Goal: Information Seeking & Learning: Check status

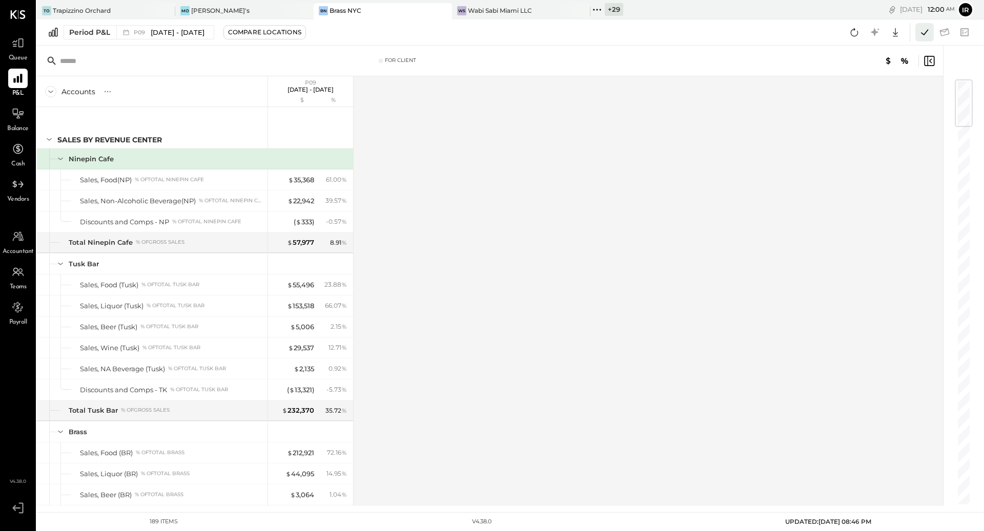
click at [926, 31] on icon at bounding box center [924, 32] width 13 height 13
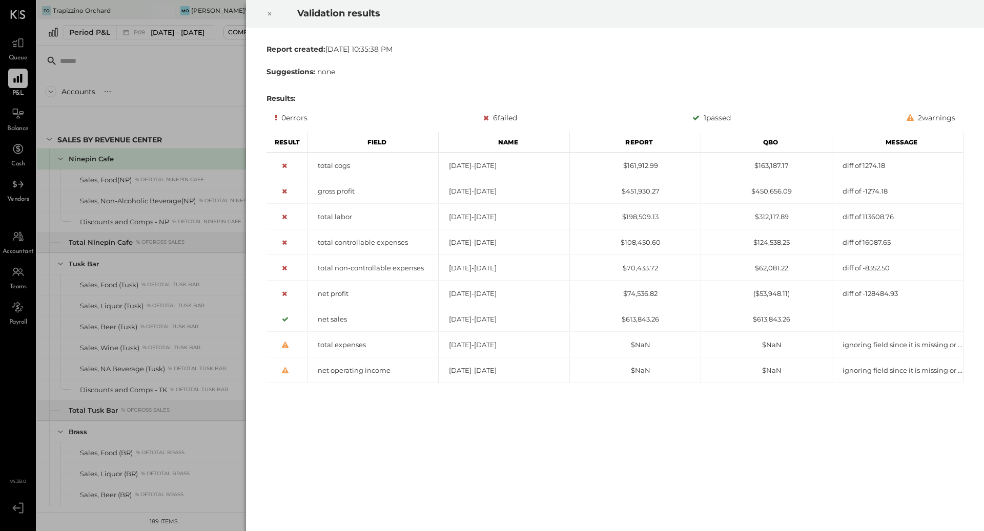
click at [272, 20] on div at bounding box center [269, 13] width 23 height 29
click at [269, 17] on icon at bounding box center [269, 14] width 6 height 12
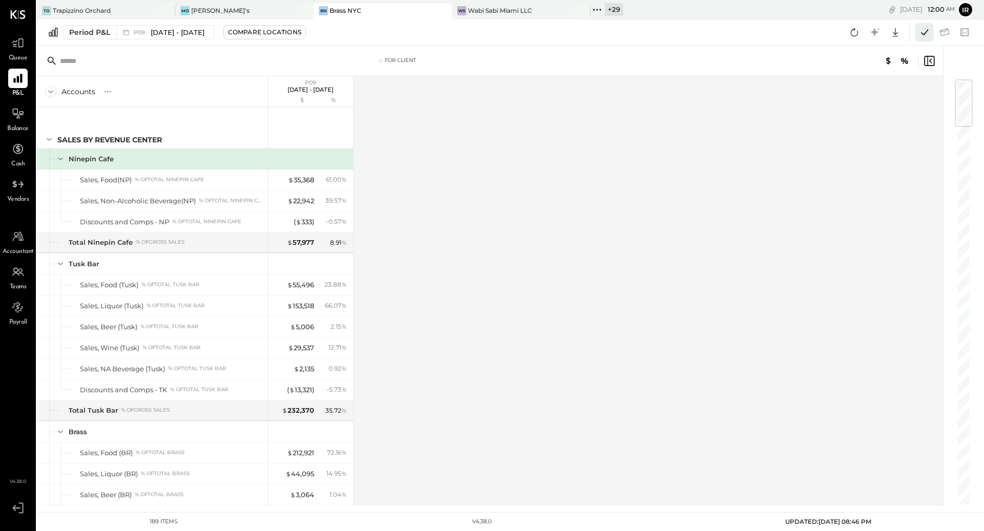
click at [918, 30] on icon at bounding box center [924, 32] width 13 height 13
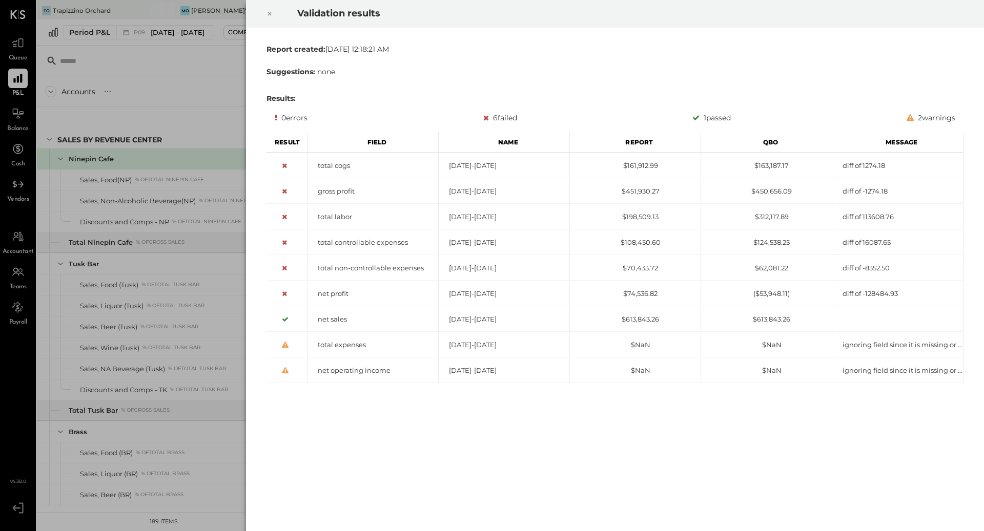
click at [271, 16] on icon at bounding box center [269, 14] width 6 height 12
click at [265, 10] on div at bounding box center [269, 13] width 23 height 29
click at [272, 14] on icon at bounding box center [269, 14] width 6 height 12
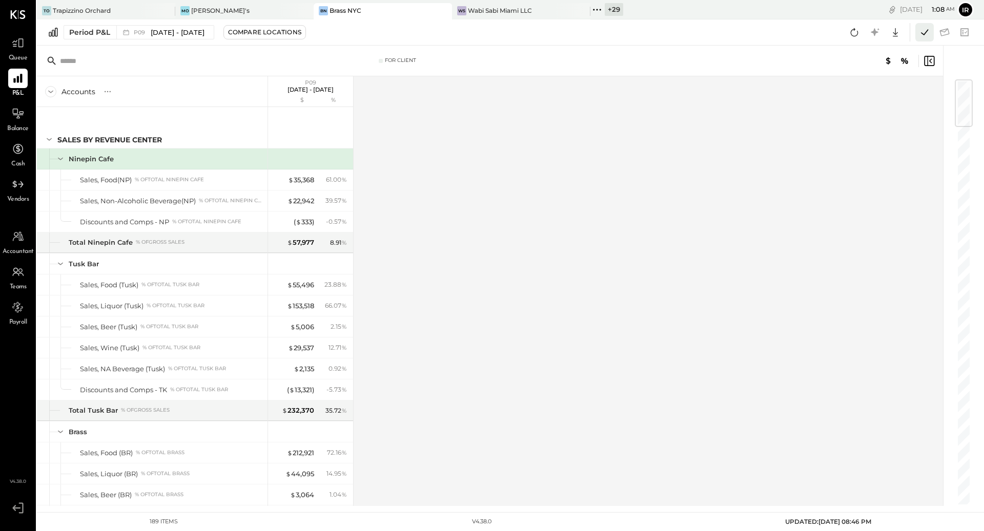
click at [924, 35] on icon at bounding box center [924, 32] width 13 height 13
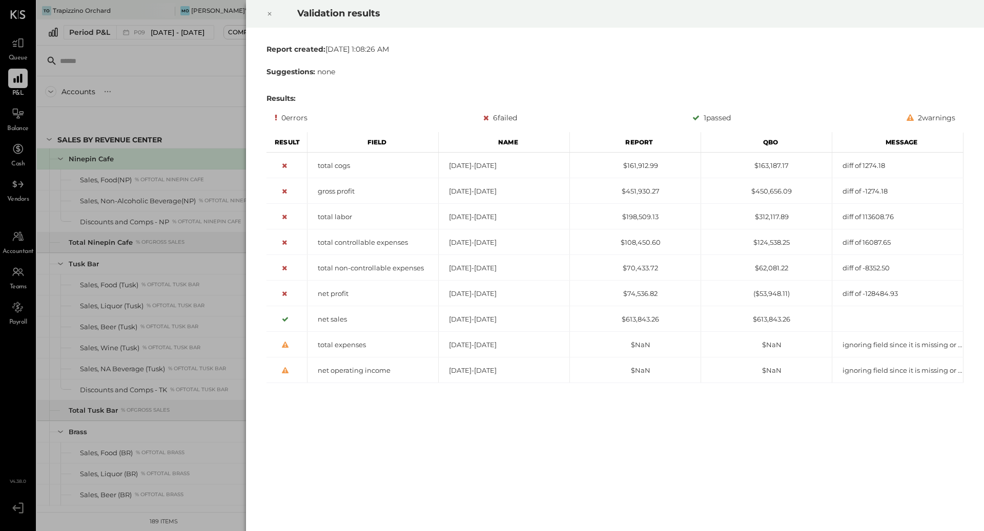
click at [266, 17] on icon at bounding box center [269, 14] width 6 height 12
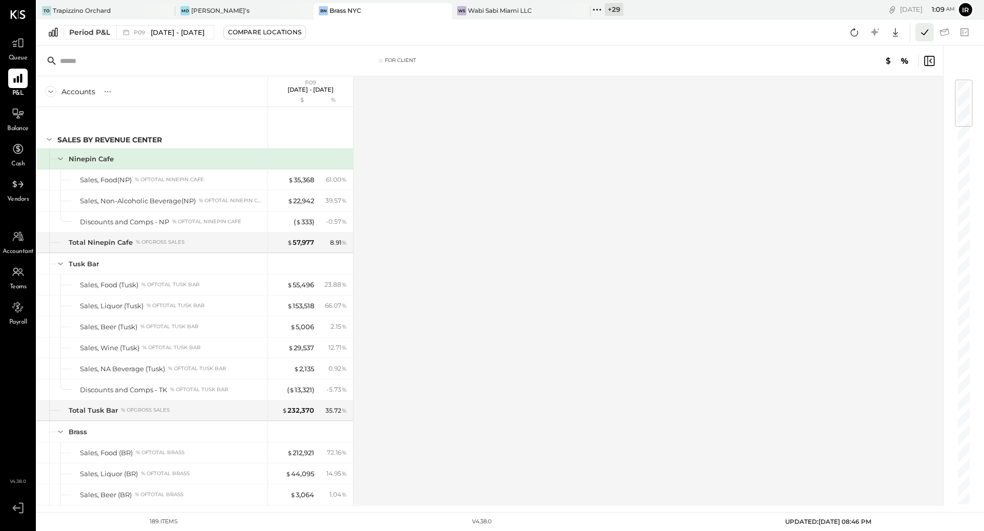
click at [918, 30] on icon at bounding box center [924, 32] width 13 height 13
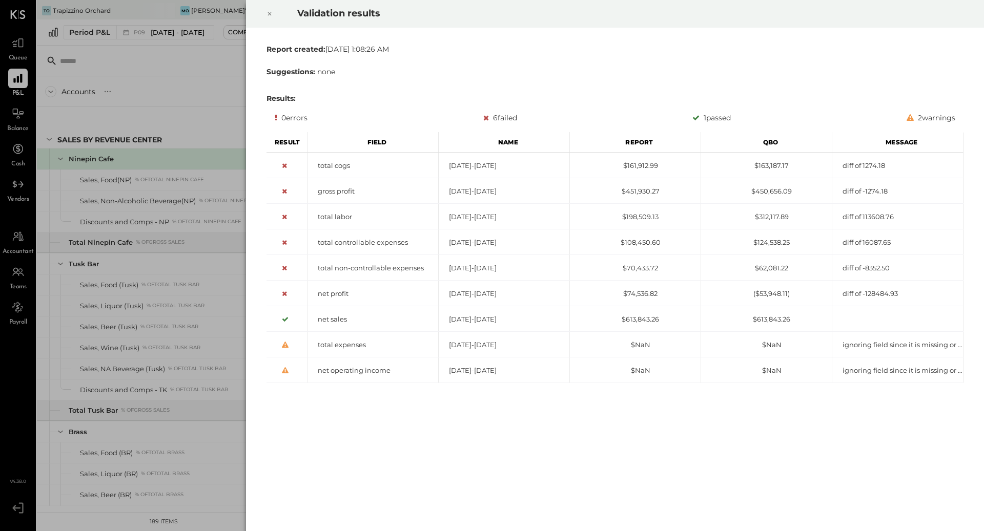
click at [272, 18] on icon at bounding box center [269, 14] width 6 height 12
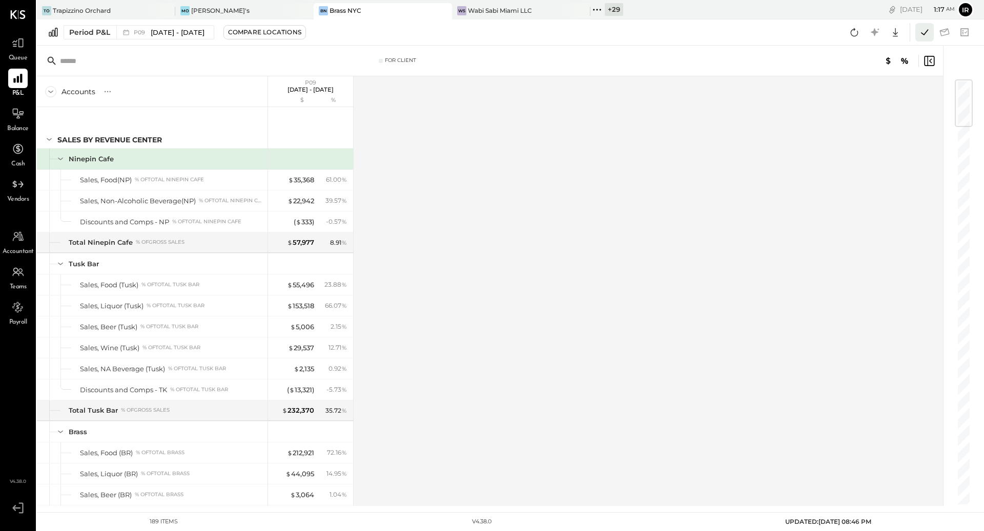
click at [924, 34] on icon at bounding box center [924, 32] width 7 height 6
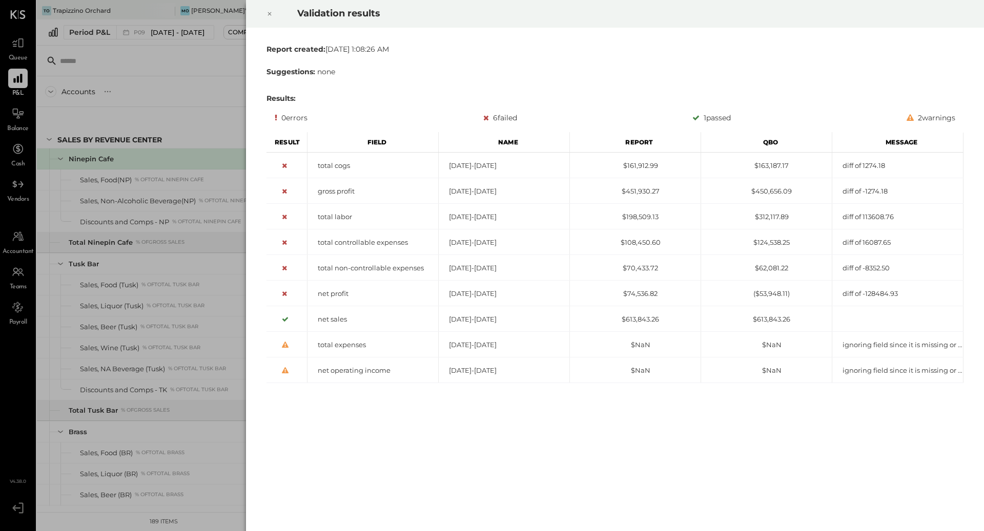
click at [272, 11] on icon at bounding box center [269, 14] width 6 height 12
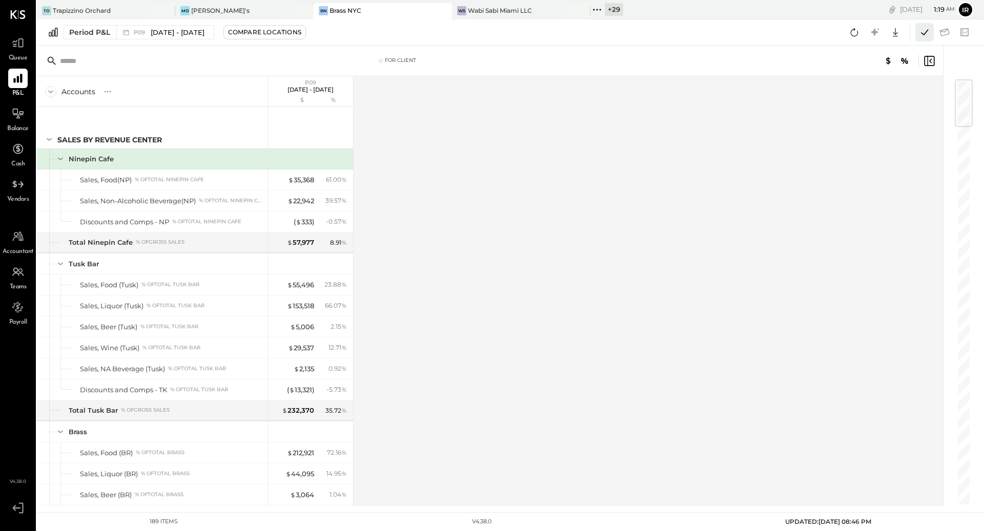
click at [930, 36] on icon at bounding box center [924, 32] width 13 height 13
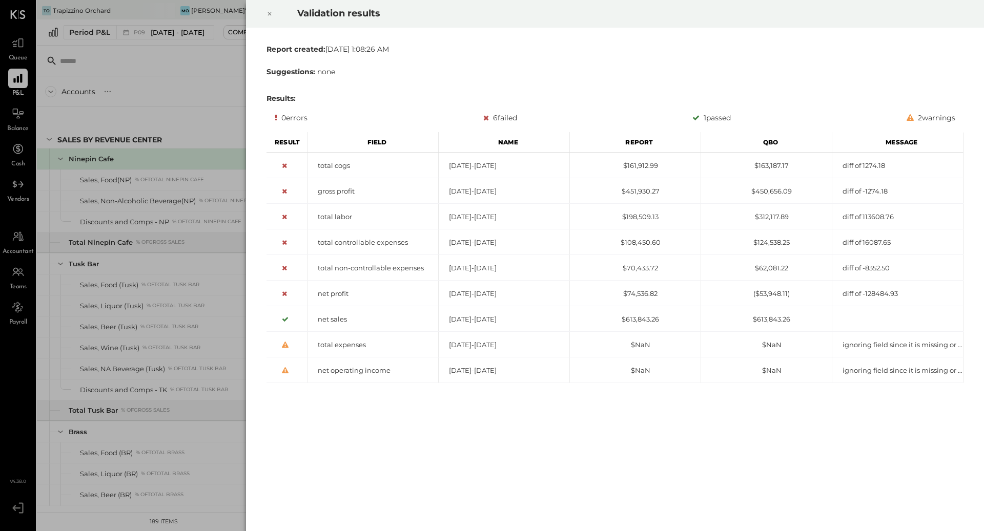
click at [265, 18] on div at bounding box center [269, 13] width 23 height 29
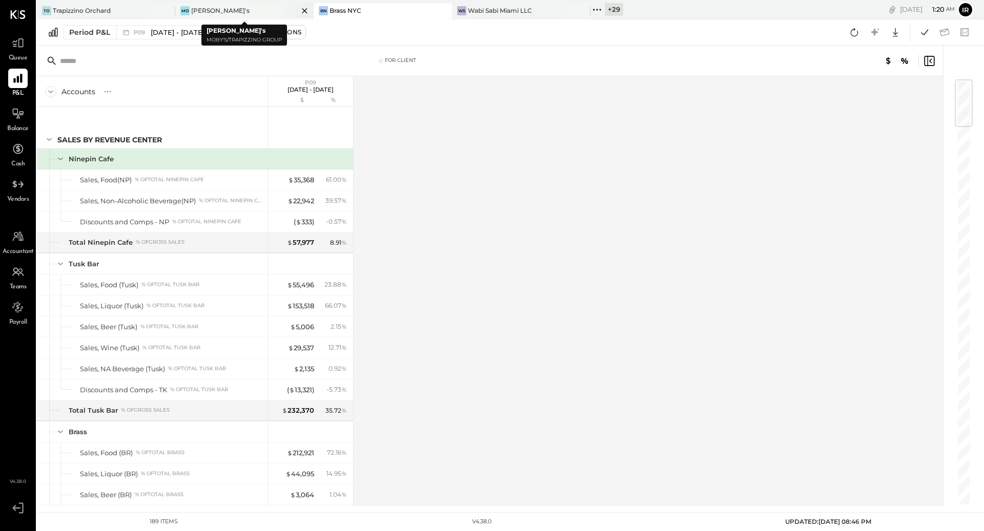
click at [220, 14] on div "Mo Moby's" at bounding box center [236, 10] width 123 height 9
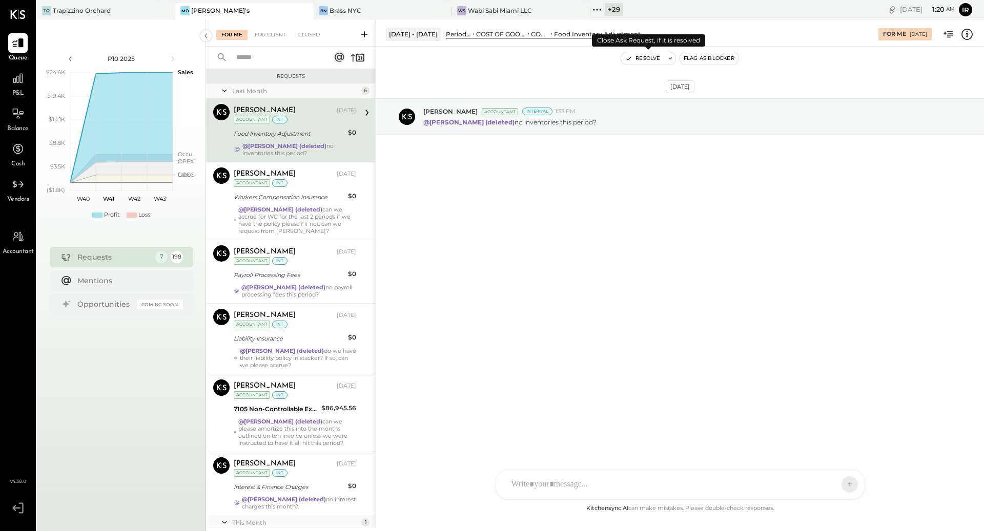
click at [644, 59] on button "Resolve" at bounding box center [642, 58] width 43 height 12
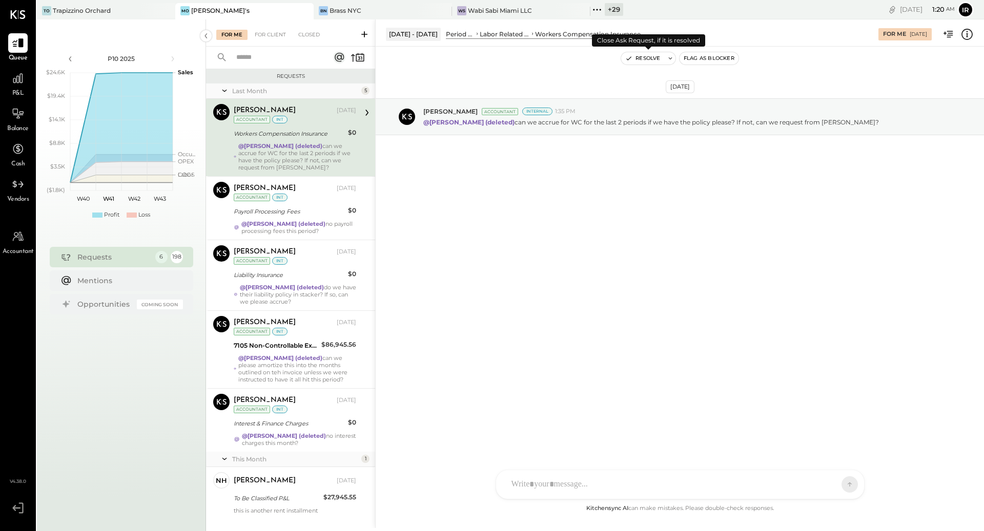
click at [648, 56] on button "Resolve" at bounding box center [642, 58] width 43 height 12
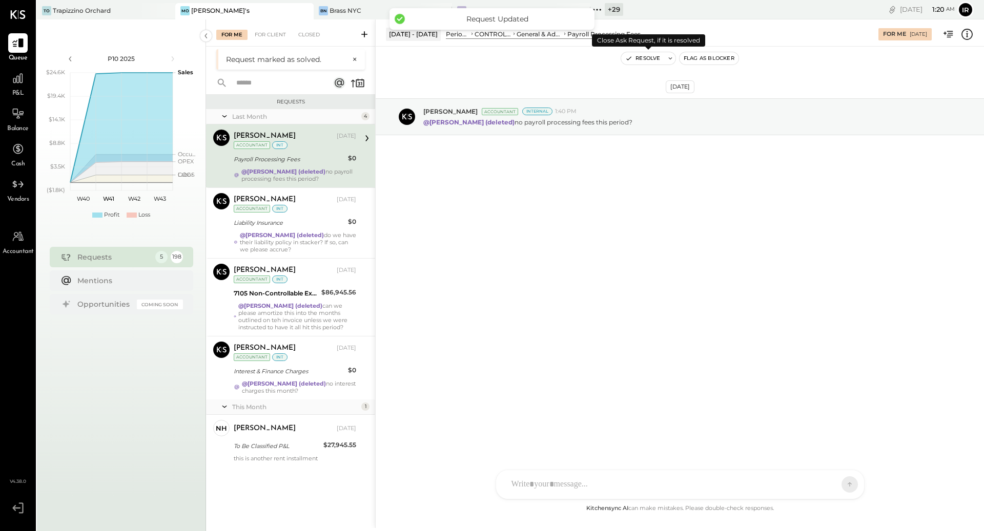
click at [644, 55] on button "Resolve" at bounding box center [642, 58] width 43 height 12
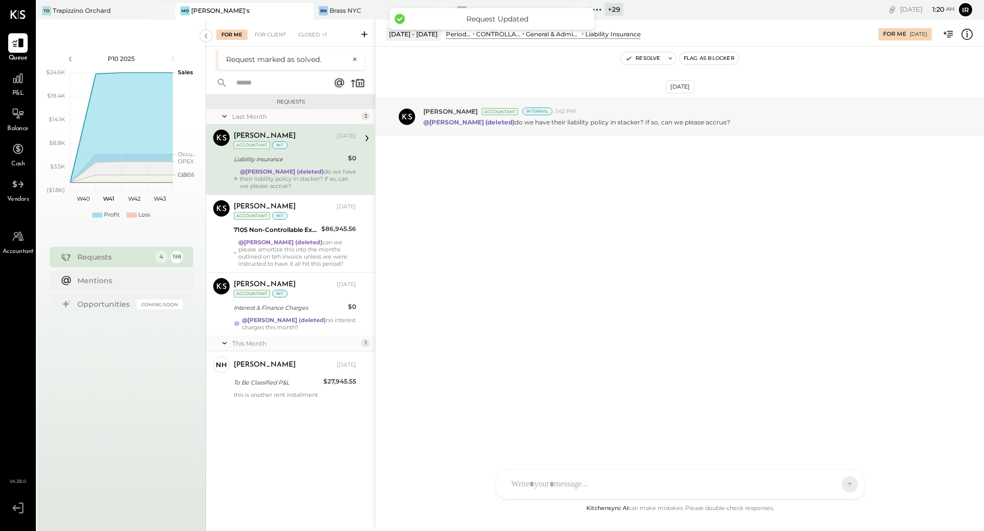
click at [299, 162] on div "Liability Insurance" at bounding box center [289, 159] width 111 height 10
click at [646, 54] on button "Resolve" at bounding box center [642, 58] width 43 height 12
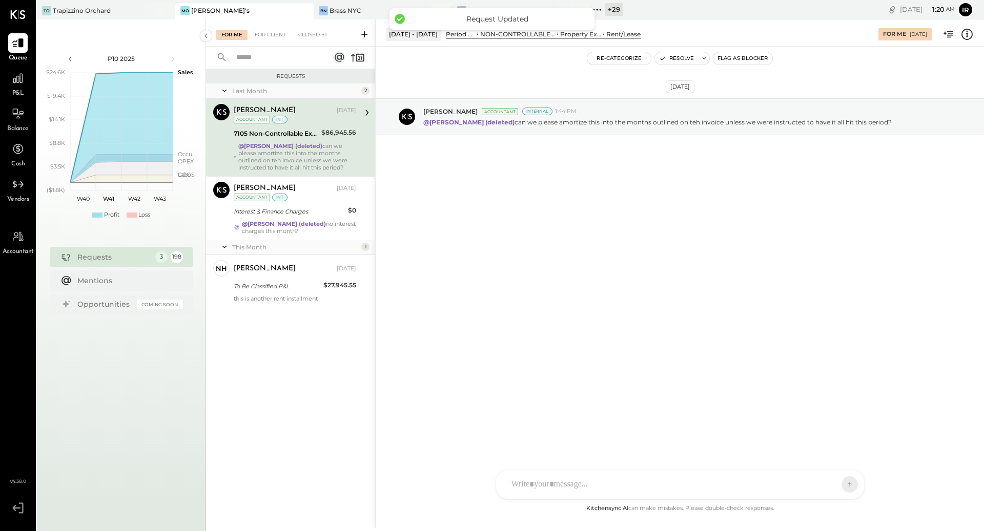
click at [299, 147] on strong "@Erika Perez (deleted)" at bounding box center [280, 145] width 84 height 7
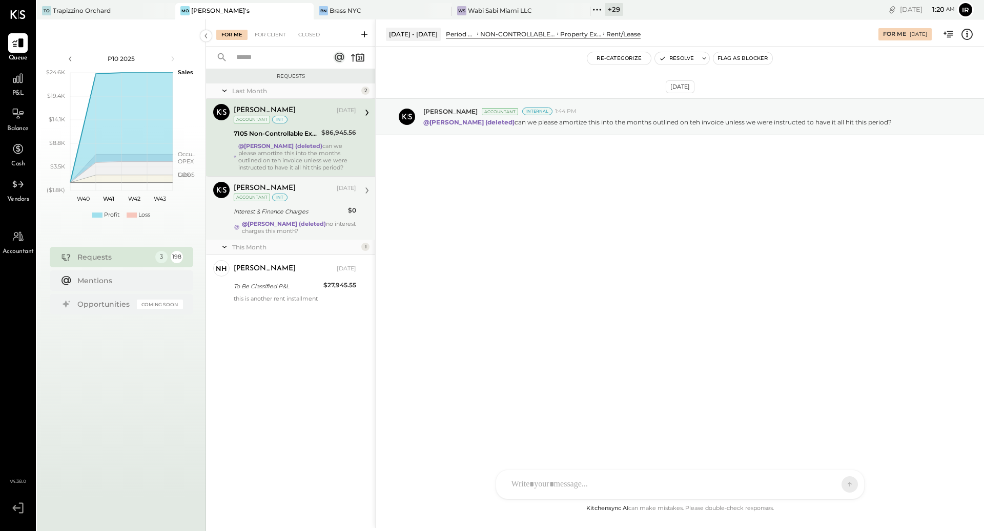
click at [280, 194] on div "int" at bounding box center [279, 198] width 15 height 8
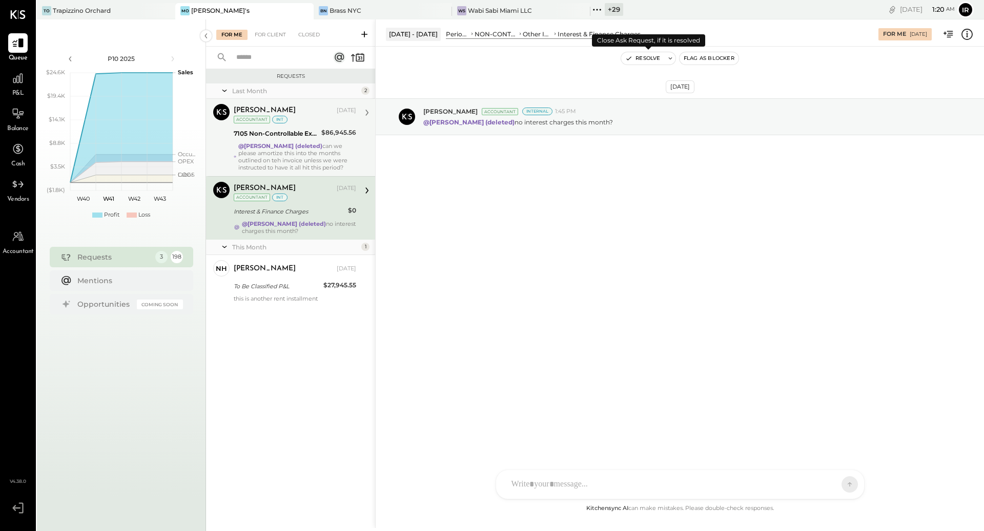
click at [650, 54] on button "Resolve" at bounding box center [642, 58] width 43 height 12
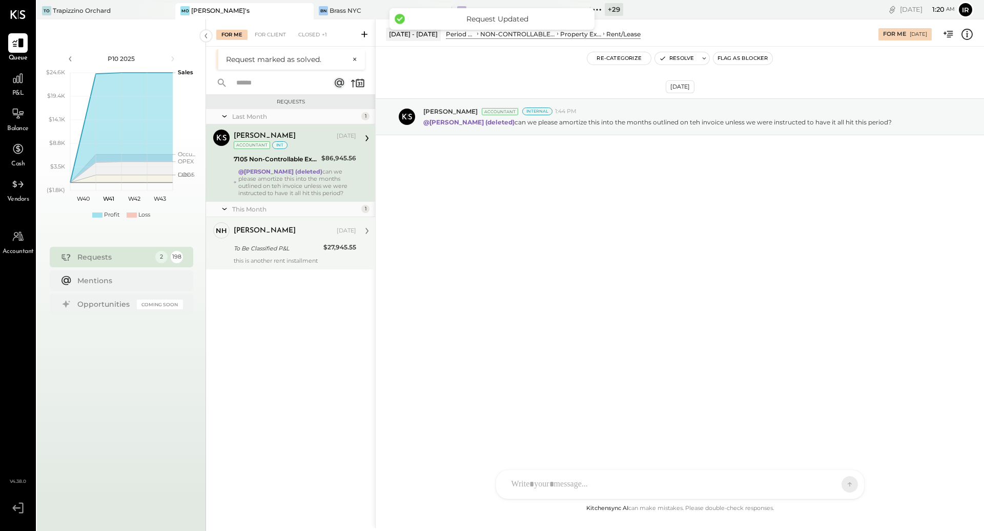
click at [282, 246] on div "To Be Classified P&L" at bounding box center [277, 248] width 87 height 10
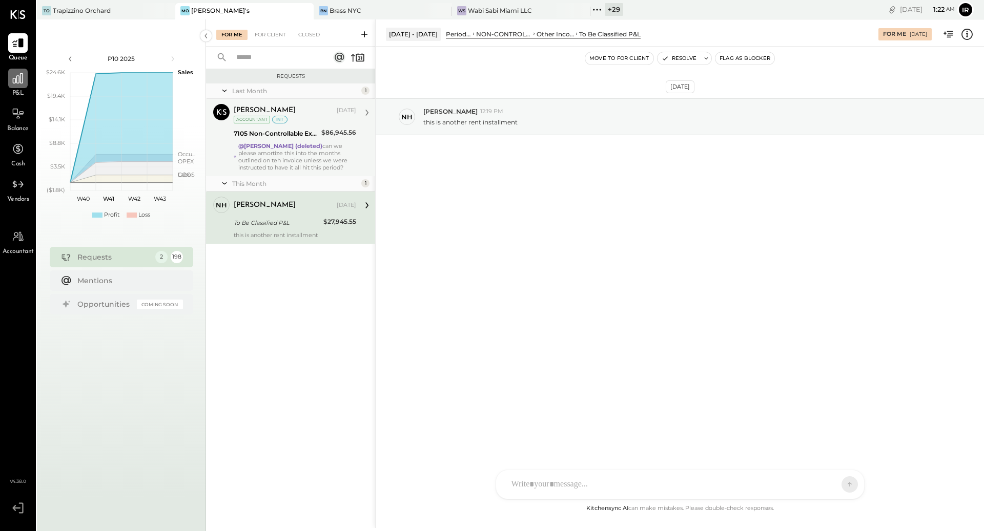
click at [25, 86] on div at bounding box center [17, 78] width 19 height 19
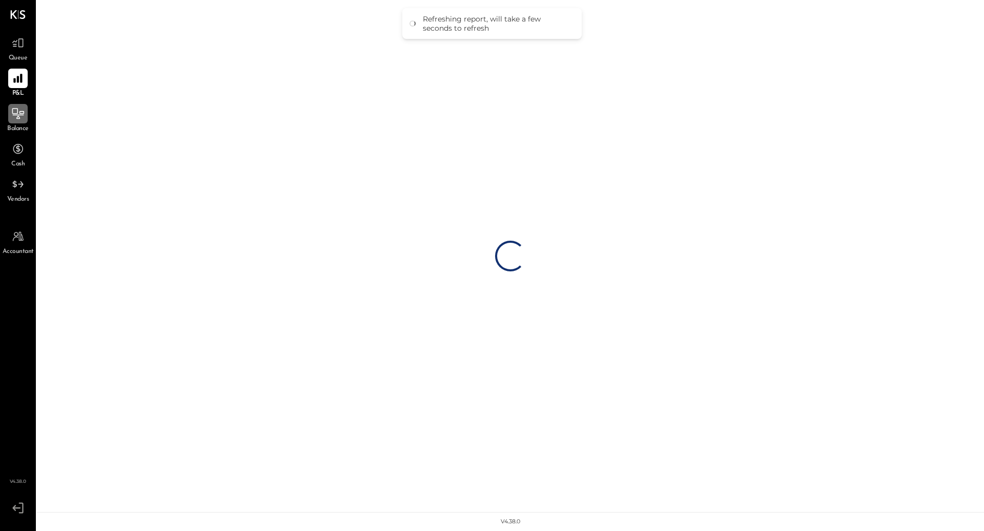
click at [12, 114] on icon at bounding box center [17, 113] width 13 height 13
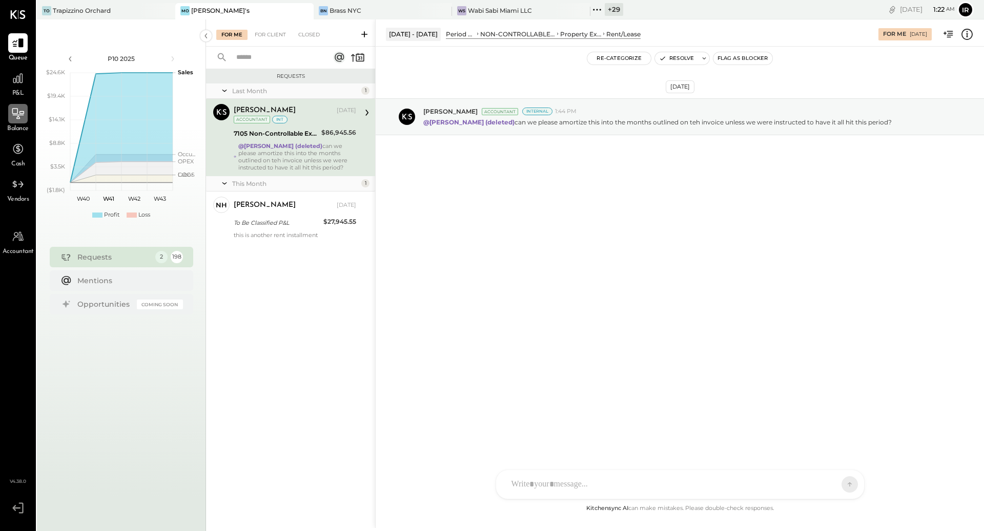
click at [18, 113] on icon at bounding box center [17, 113] width 13 height 13
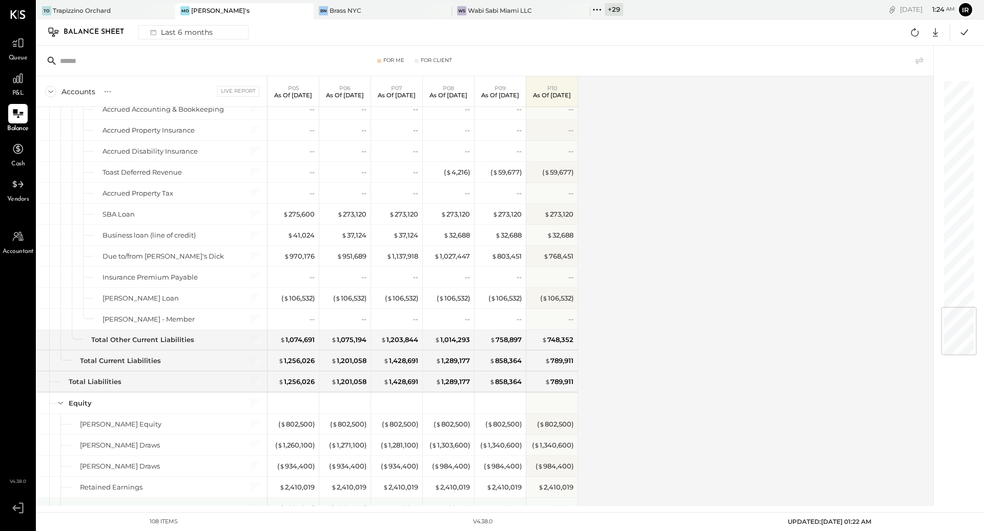
scroll to position [1875, 0]
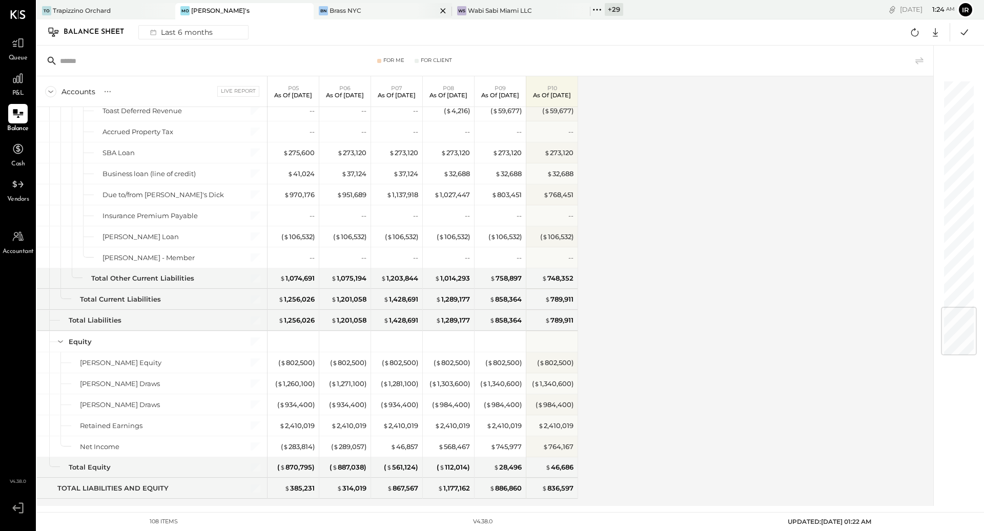
click at [334, 10] on div "Brass NYC" at bounding box center [345, 10] width 32 height 9
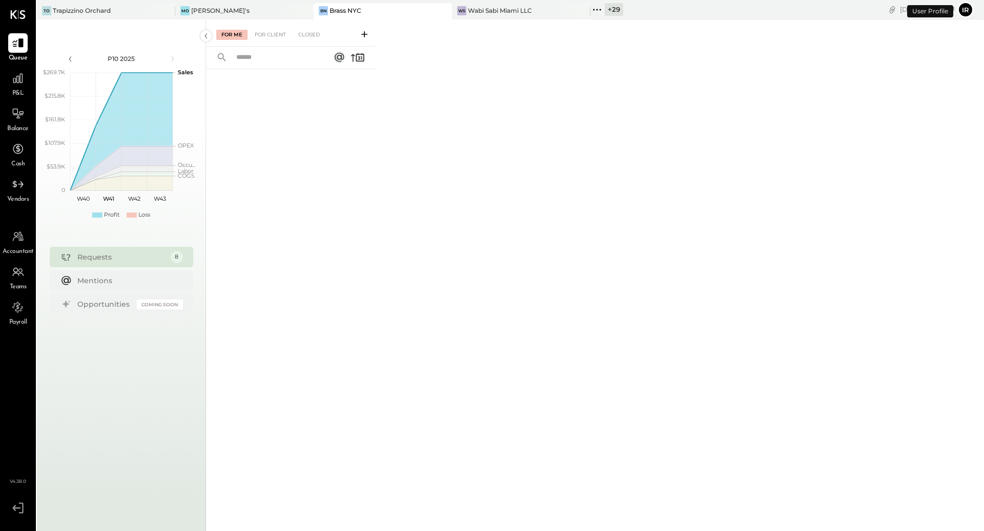
click at [22, 90] on span "P&L" at bounding box center [18, 93] width 12 height 9
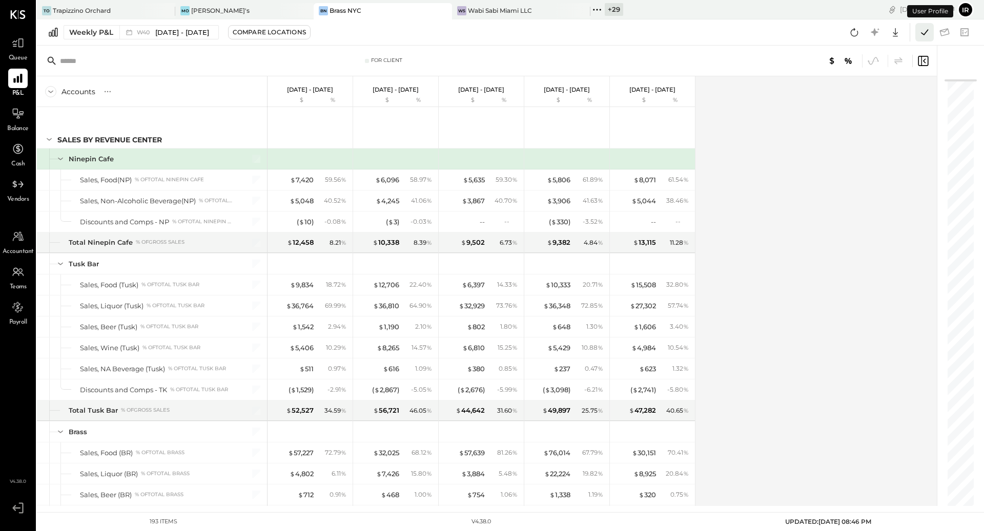
click at [922, 36] on icon at bounding box center [924, 32] width 13 height 13
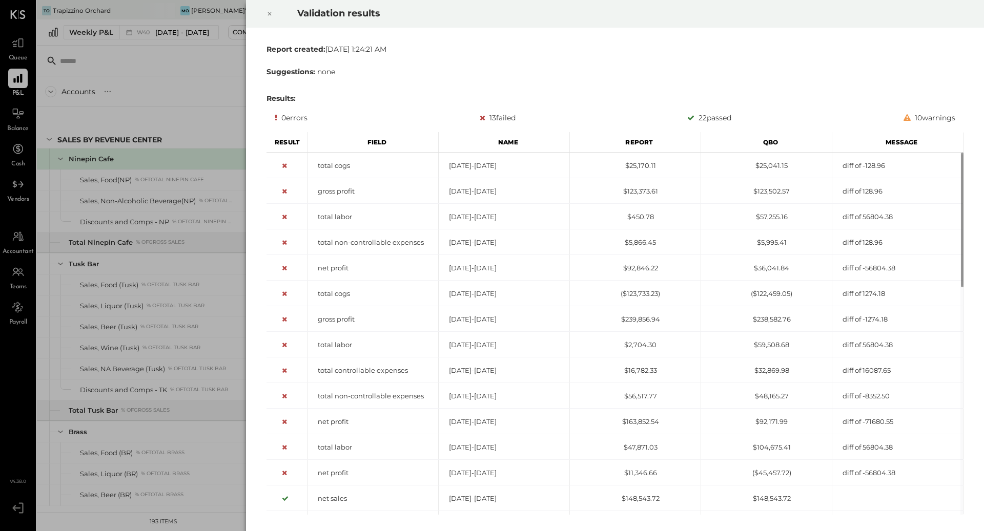
click at [270, 13] on icon at bounding box center [270, 14] width 4 height 4
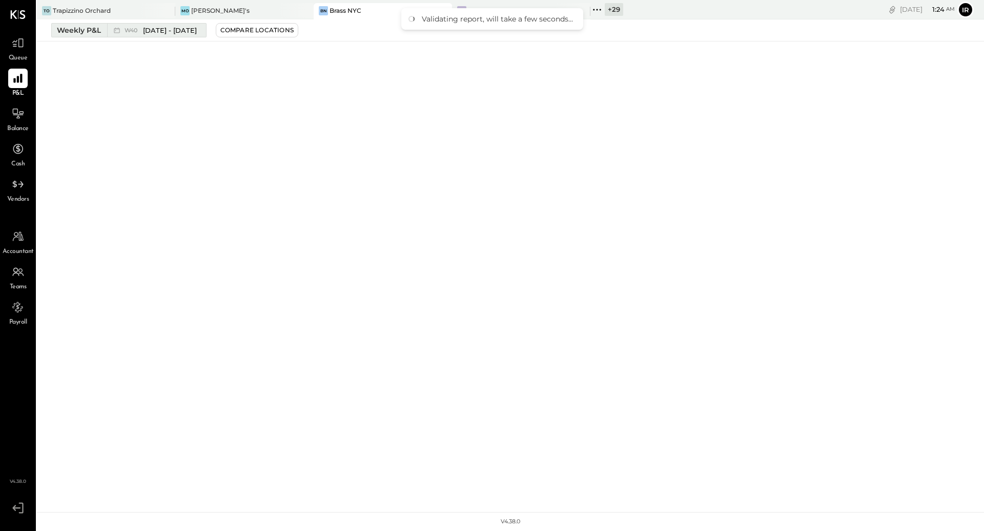
click at [94, 29] on div "Weekly P&L" at bounding box center [79, 30] width 44 height 10
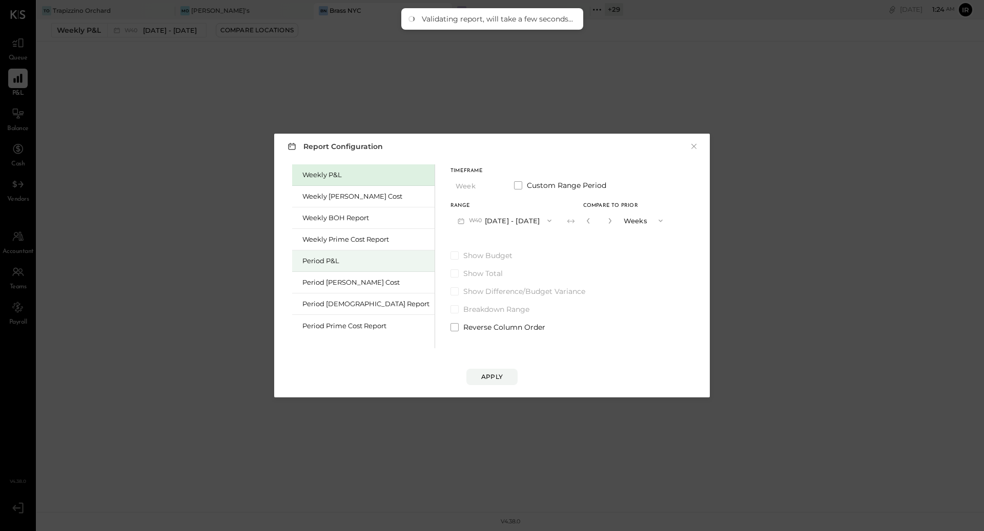
click at [325, 264] on div "Period P&L" at bounding box center [365, 261] width 127 height 10
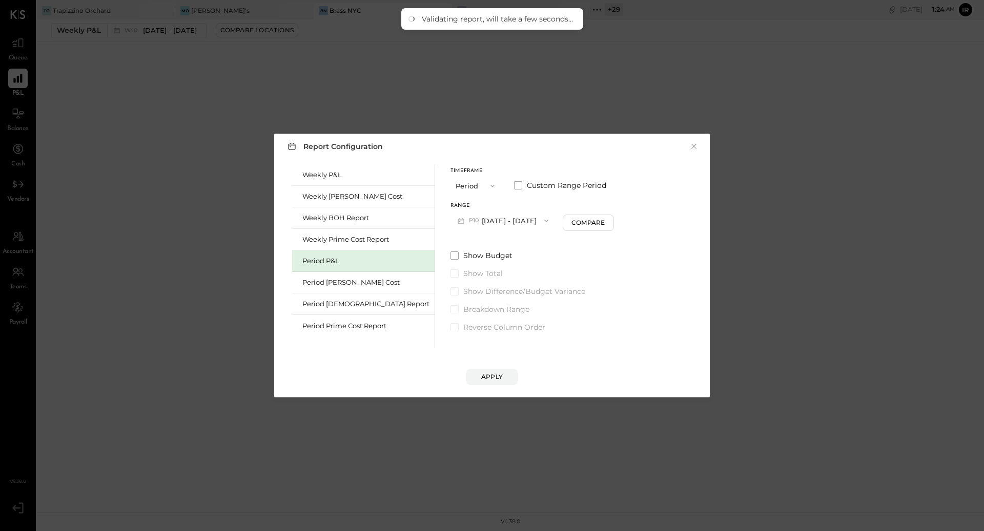
click at [508, 220] on button "P10 Sep 29 - Oct 26, 2025" at bounding box center [502, 220] width 105 height 19
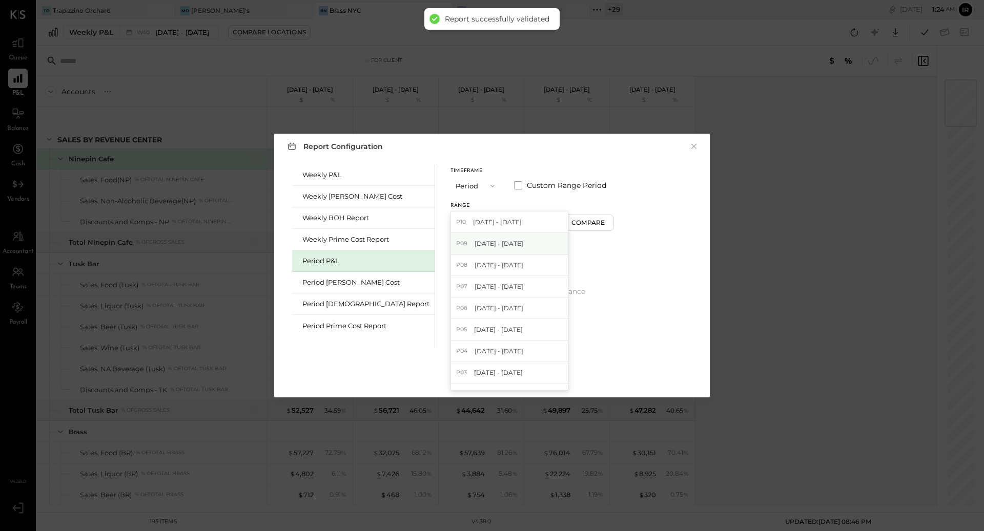
click at [498, 247] on span "[DATE] - [DATE]" at bounding box center [498, 243] width 49 height 9
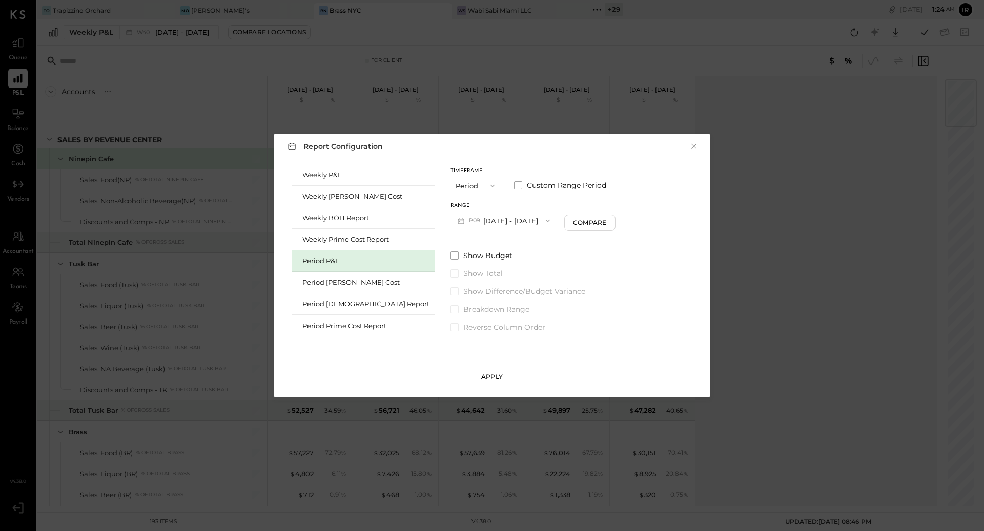
click at [497, 375] on div "Apply" at bounding box center [492, 377] width 22 height 9
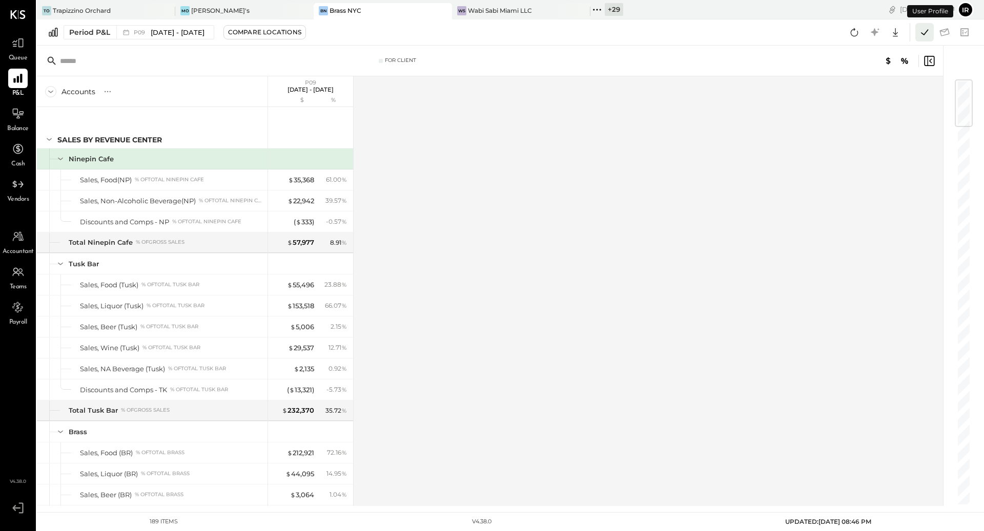
click at [923, 38] on icon at bounding box center [924, 32] width 13 height 13
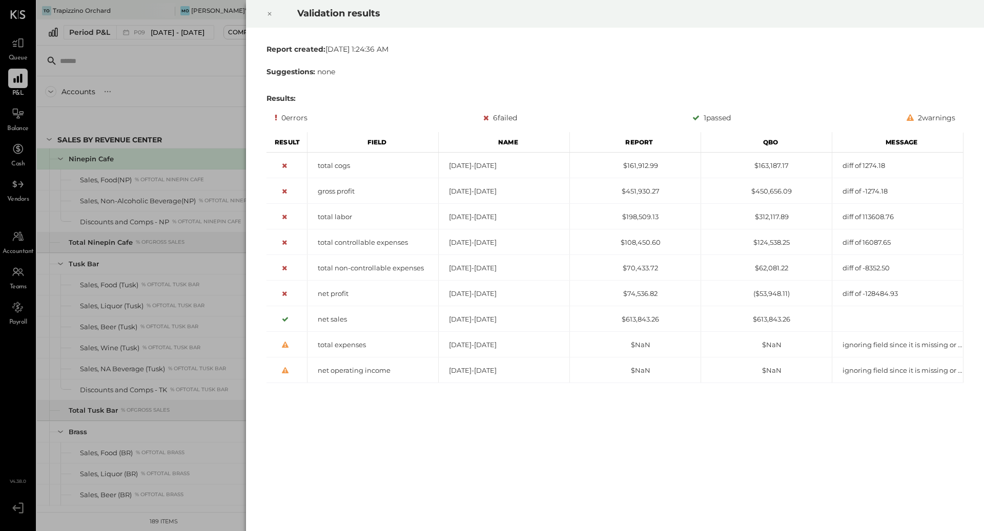
click at [268, 16] on icon at bounding box center [269, 14] width 6 height 12
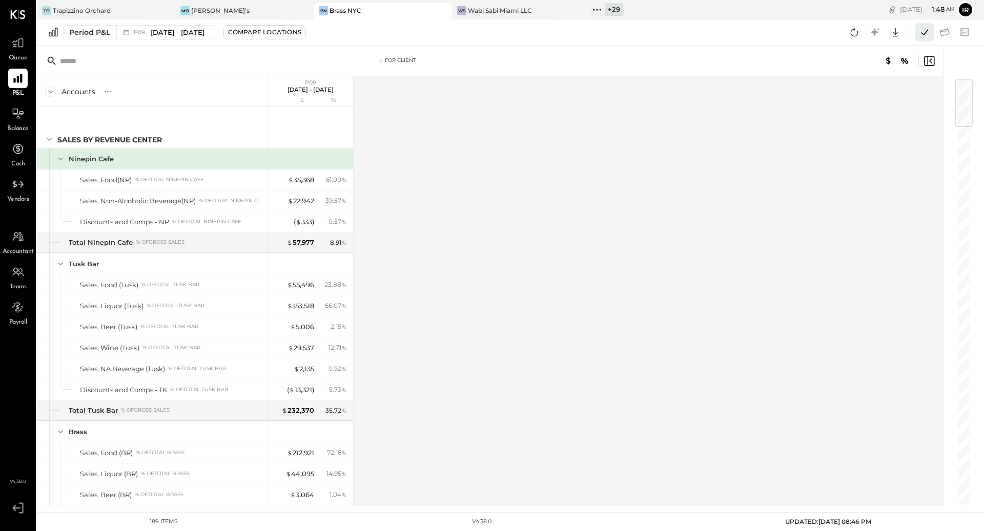
click at [920, 34] on icon at bounding box center [924, 32] width 13 height 13
